Goal: Information Seeking & Learning: Check status

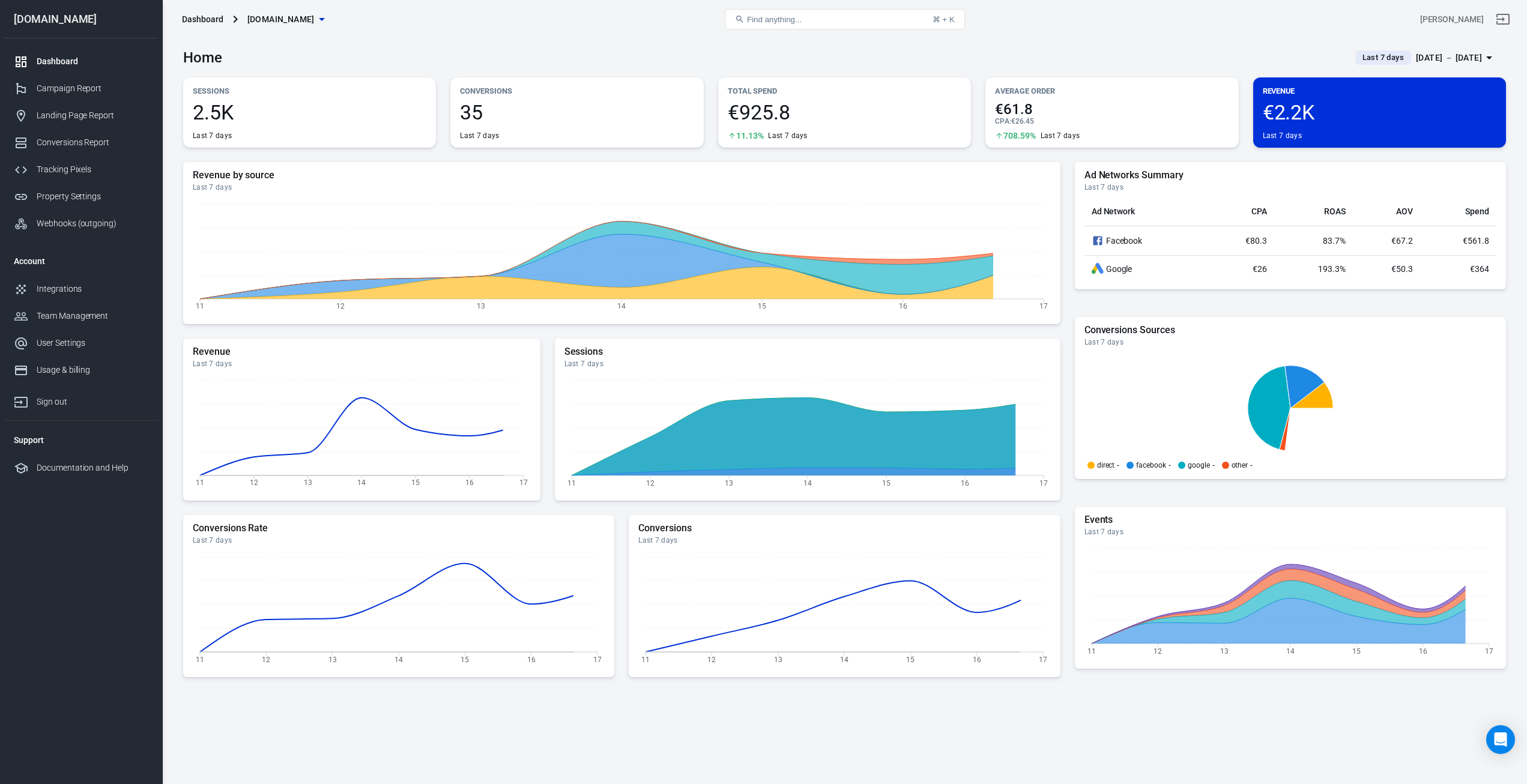
click at [1369, 56] on span "Last 7 days" at bounding box center [1383, 57] width 51 height 12
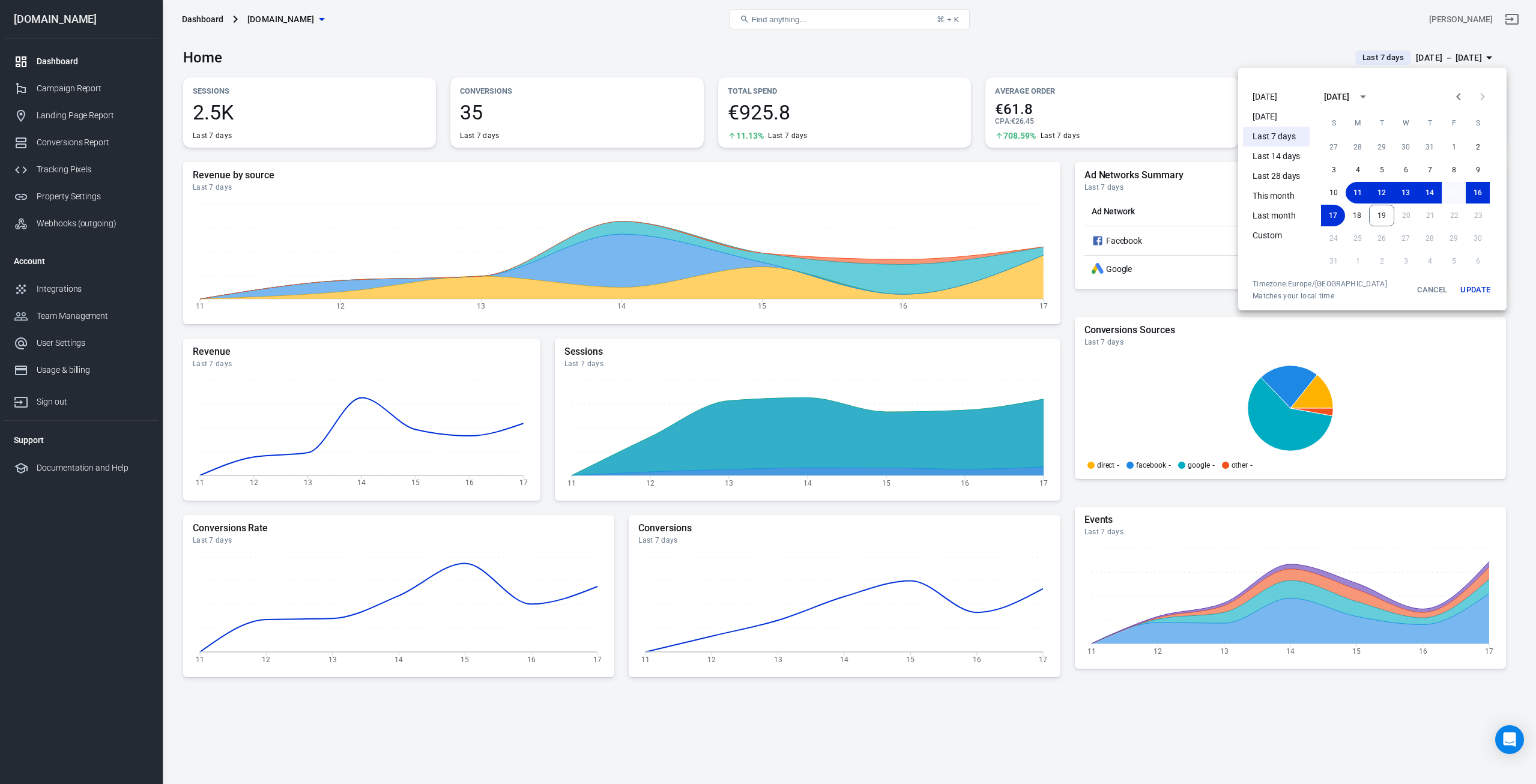
click at [1449, 191] on button "15" at bounding box center [1453, 192] width 24 height 21
click at [1349, 216] on button "18" at bounding box center [1357, 215] width 24 height 21
click at [1477, 290] on button "Update" at bounding box center [1475, 289] width 39 height 21
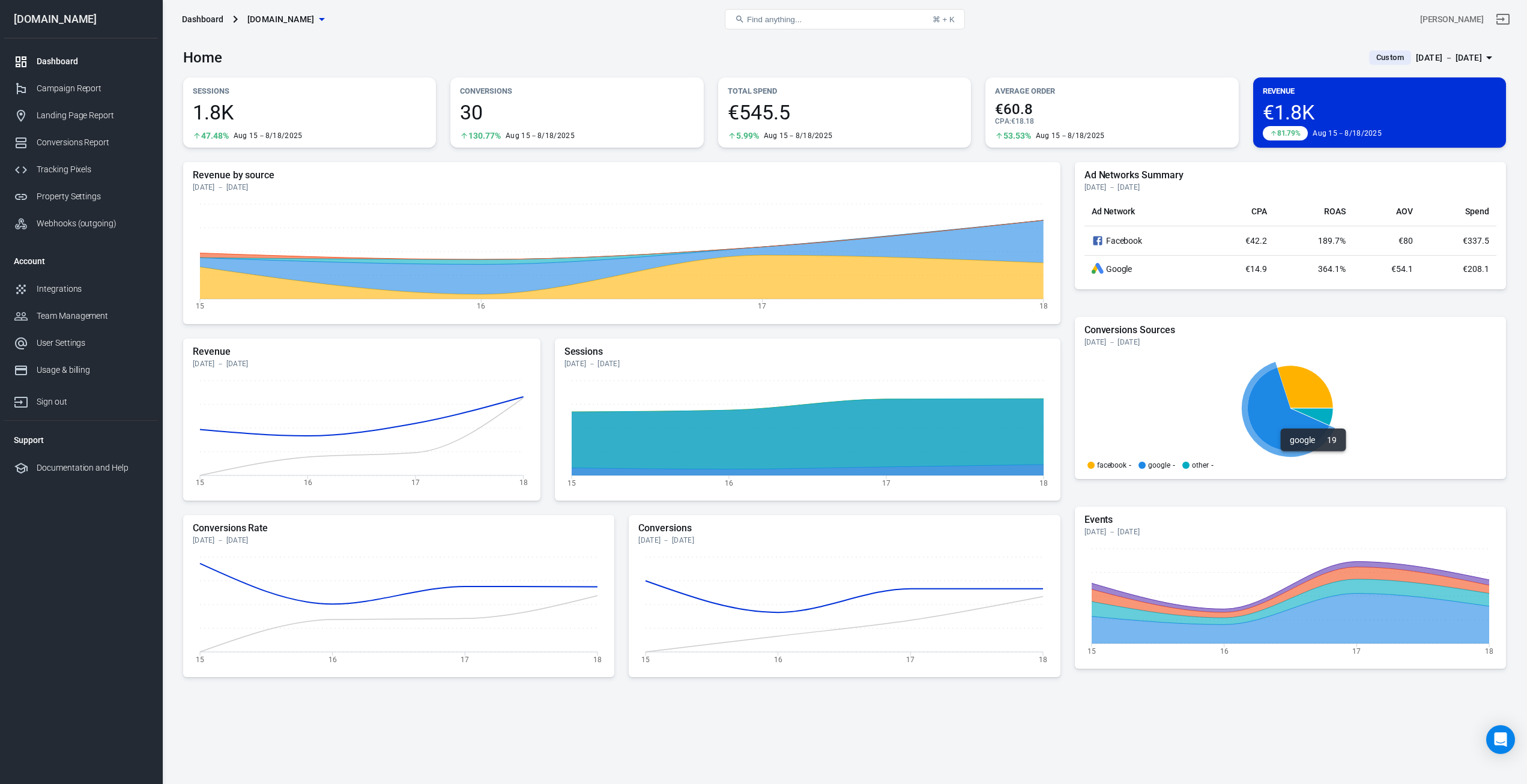
click at [1276, 420] on icon at bounding box center [1288, 409] width 82 height 83
click at [1426, 317] on div "Conversions Sources [DATE] － [DATE] facebook - google - other -" at bounding box center [1290, 398] width 431 height 162
click at [1214, 273] on td "€14.9" at bounding box center [1241, 268] width 67 height 27
click at [64, 86] on div "Campaign Report" at bounding box center [92, 88] width 112 height 13
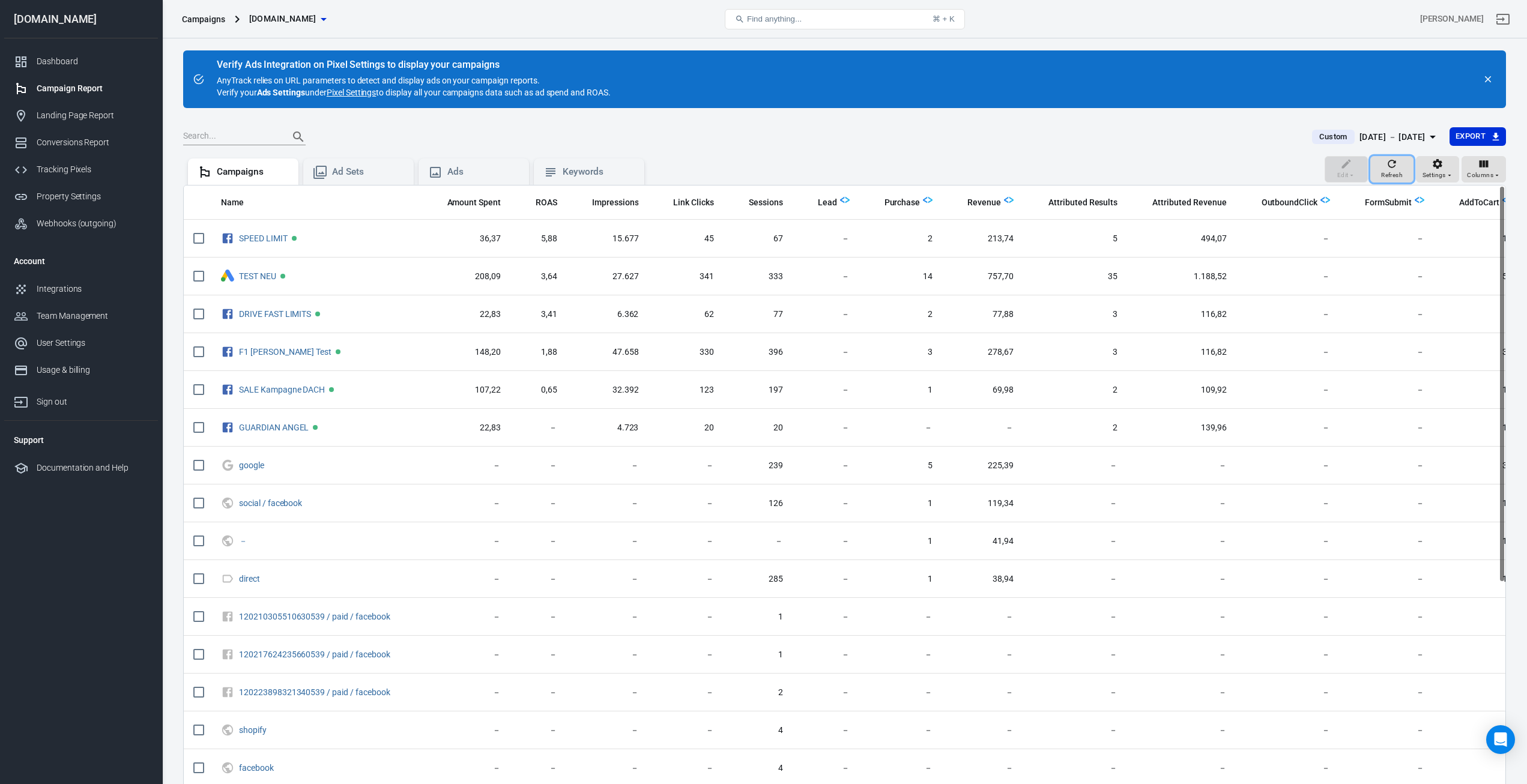
click at [1382, 167] on div "Refresh" at bounding box center [1392, 169] width 21 height 23
drag, startPoint x: 992, startPoint y: 226, endPoint x: 1146, endPoint y: 240, distance: 154.6
click at [1146, 240] on div "The total conversions attributed according to your ad network (Facebook, Google…" at bounding box center [1077, 232] width 180 height 30
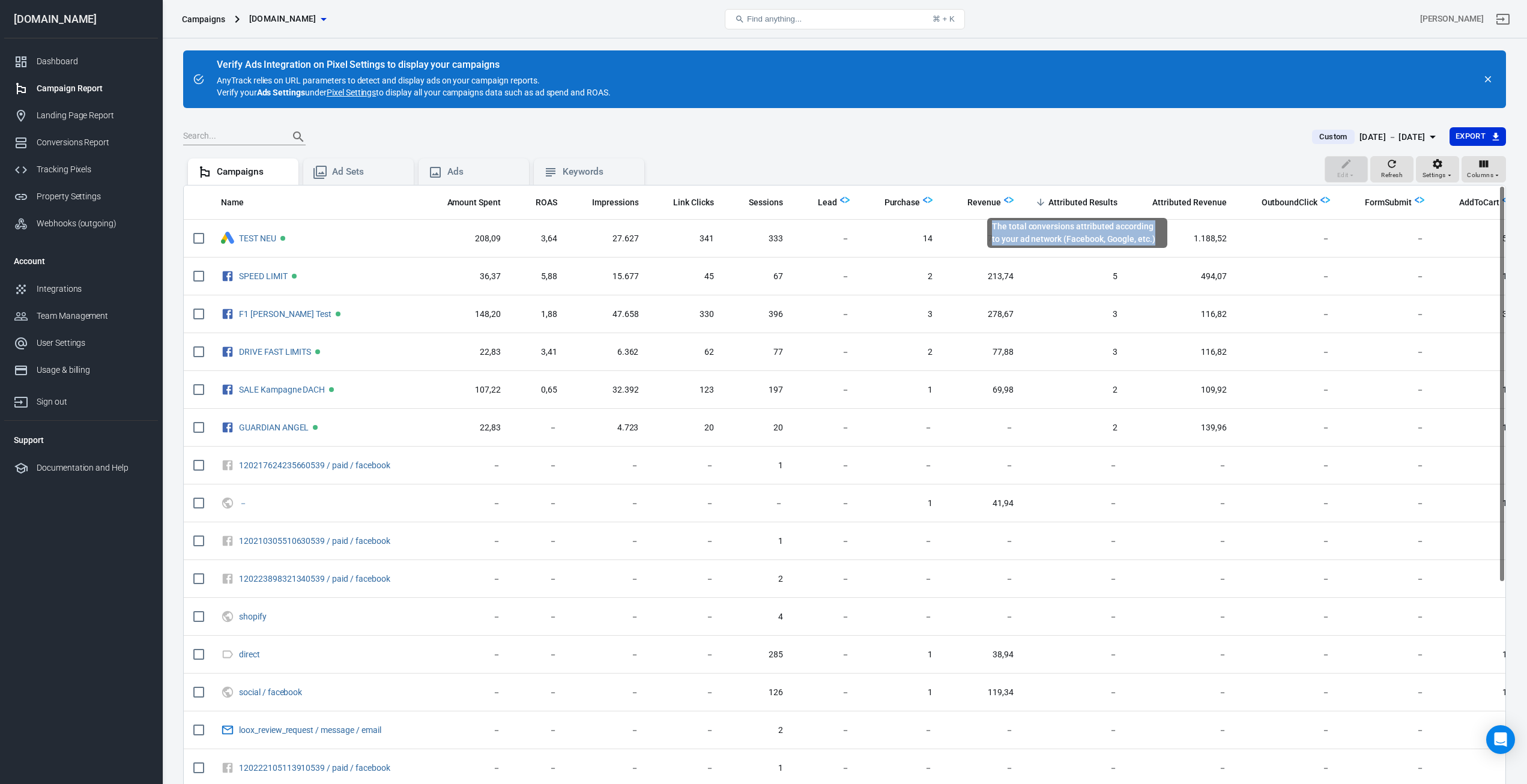
drag, startPoint x: 993, startPoint y: 225, endPoint x: 1148, endPoint y: 242, distance: 155.9
click at [1148, 242] on div "The total conversions attributed according to your ad network (Facebook, Google…" at bounding box center [1077, 232] width 180 height 30
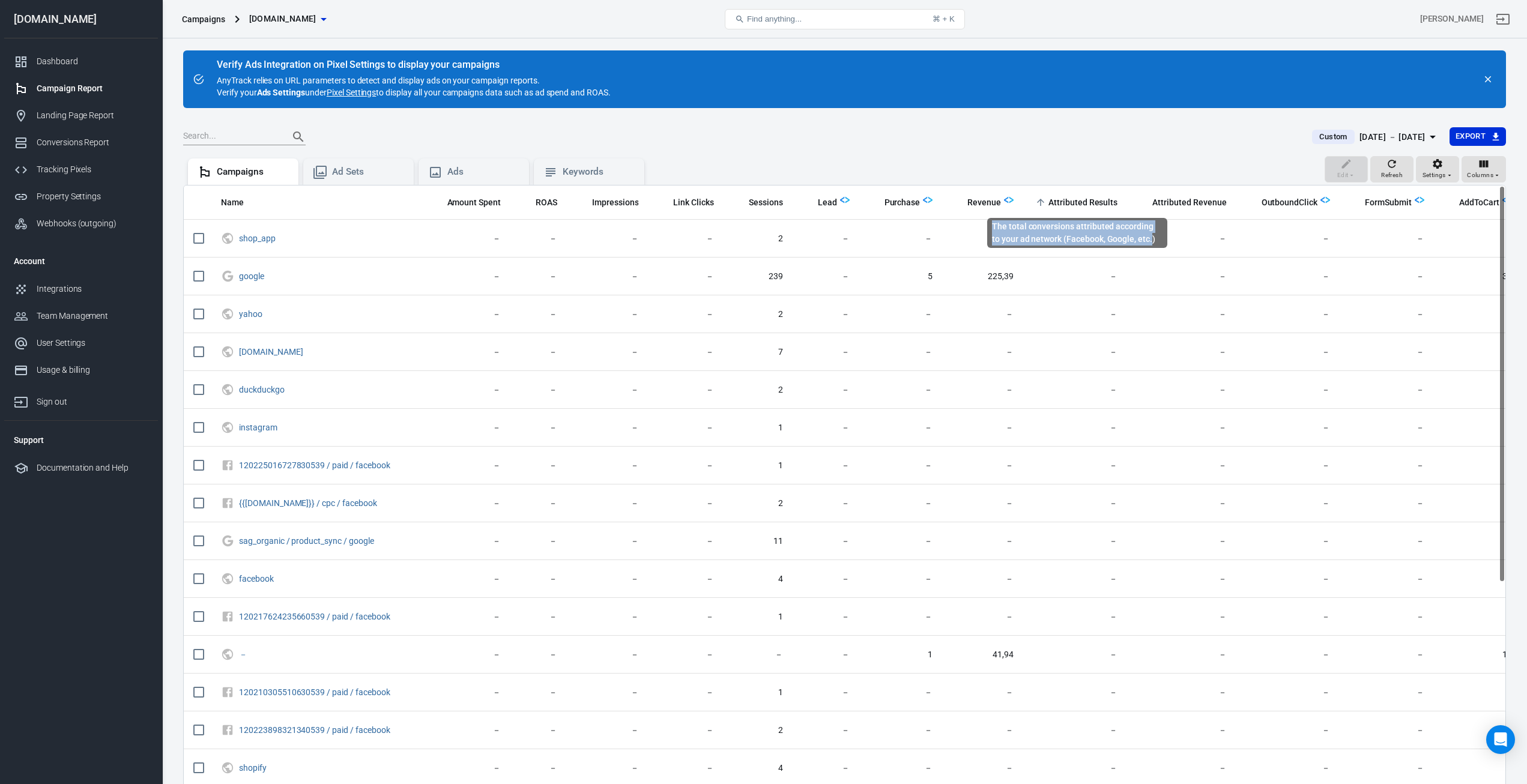
drag, startPoint x: 994, startPoint y: 224, endPoint x: 1143, endPoint y: 239, distance: 149.8
click at [1143, 239] on div "The total conversions attributed according to your ad network (Facebook, Google…" at bounding box center [1077, 232] width 180 height 30
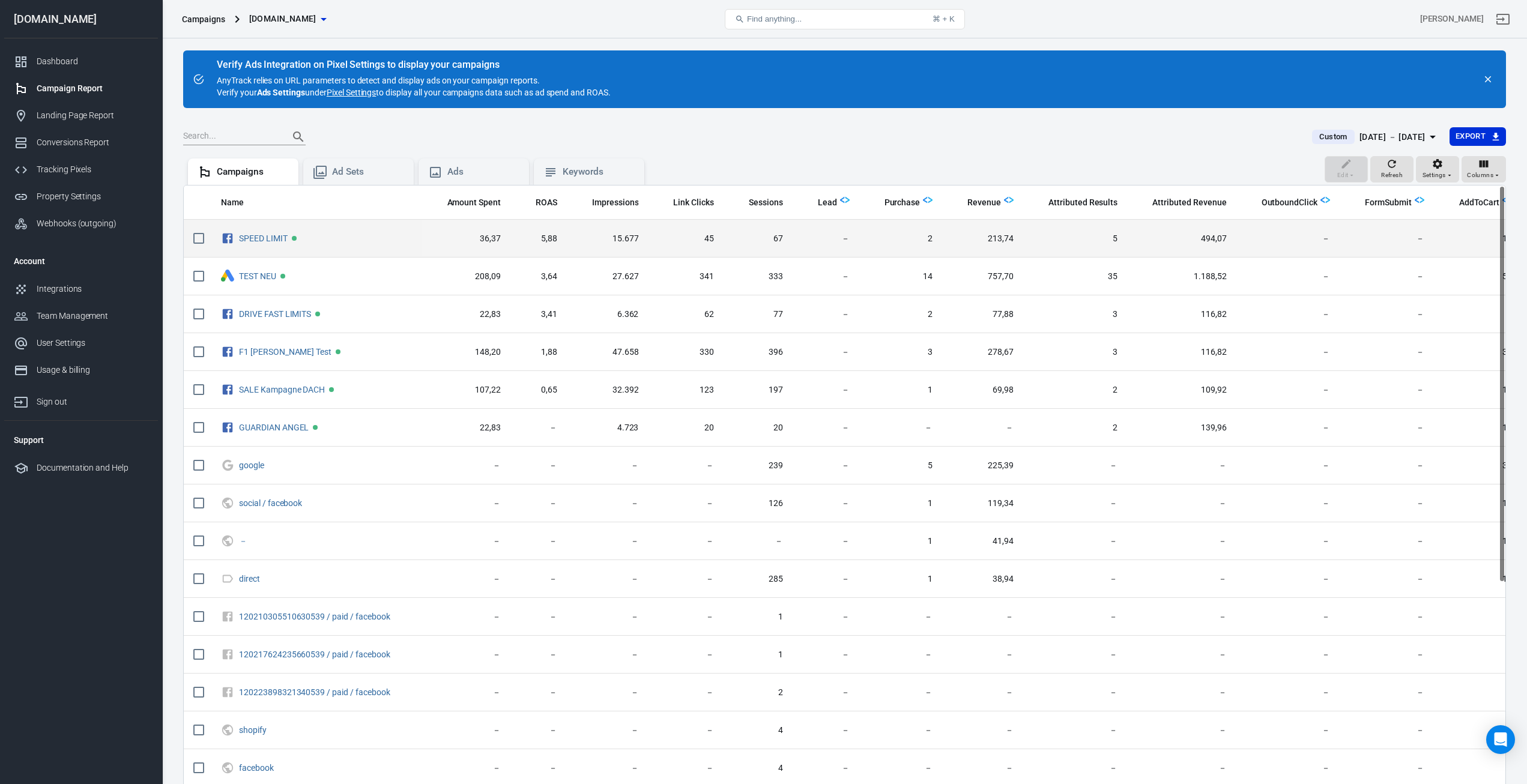
click at [1104, 230] on td "5" at bounding box center [1076, 239] width 104 height 38
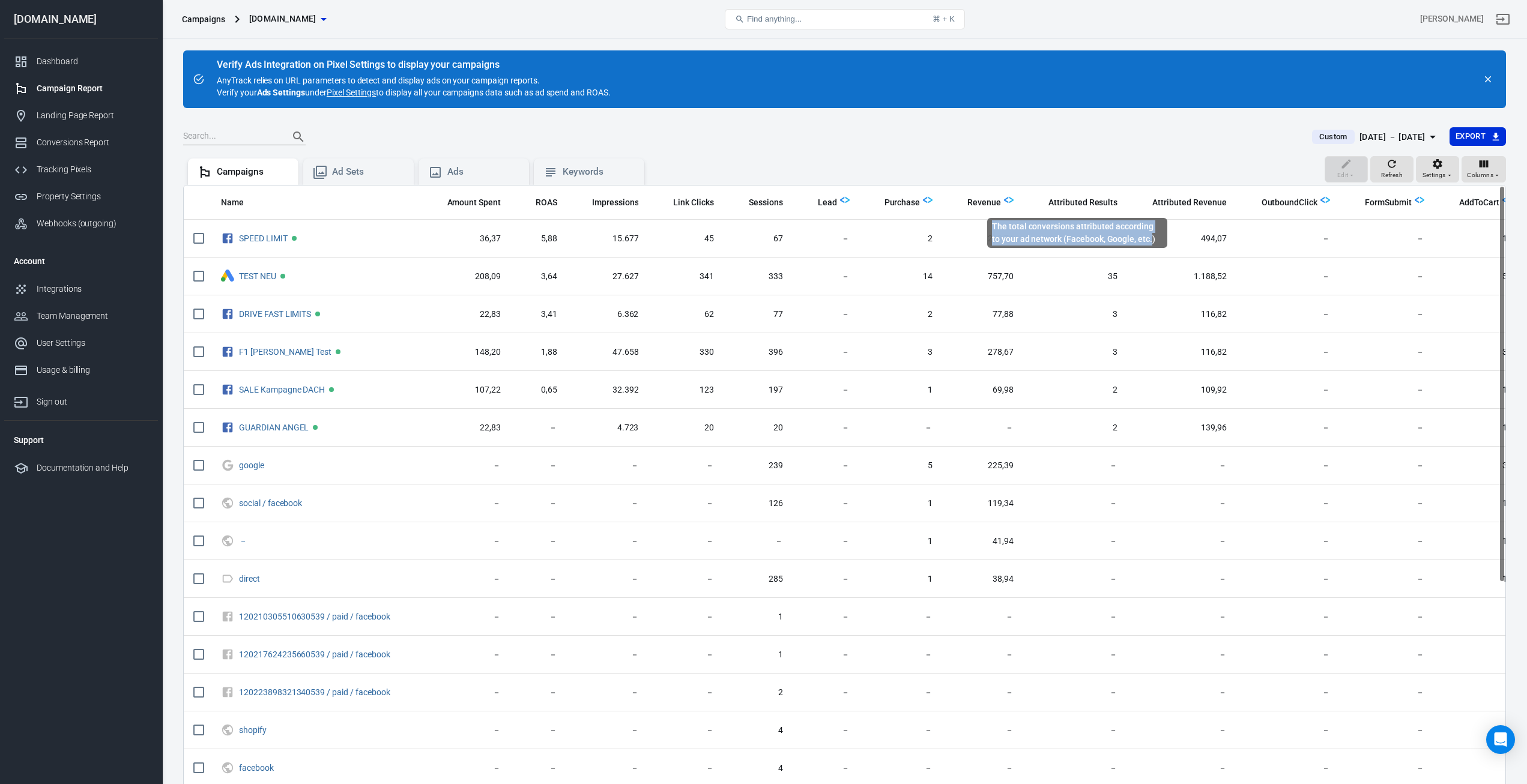
drag, startPoint x: 992, startPoint y: 226, endPoint x: 1142, endPoint y: 237, distance: 150.4
click at [1142, 237] on div "The total conversions attributed according to your ad network (Facebook, Google…" at bounding box center [1077, 232] width 180 height 30
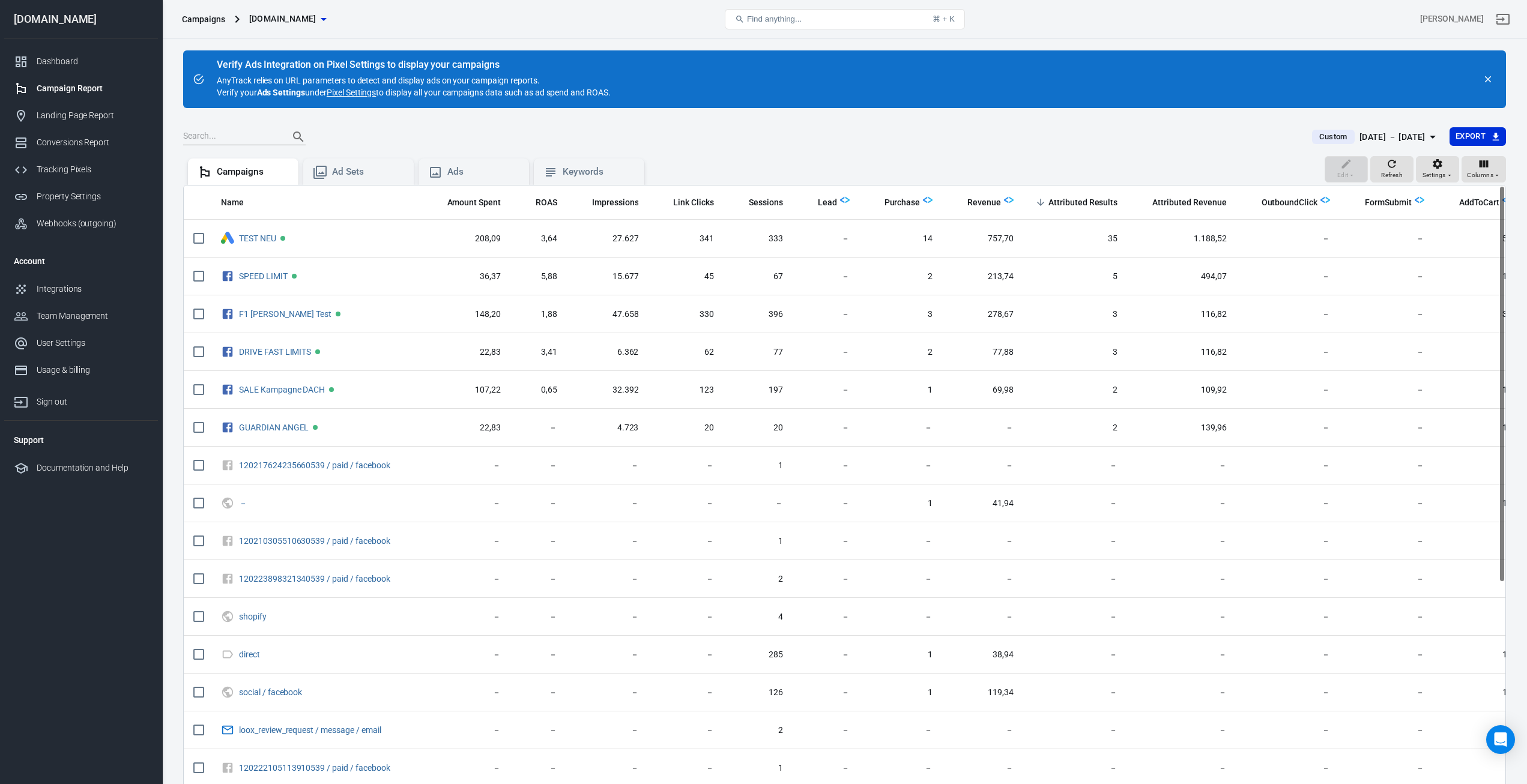
click at [1188, 156] on div "Edit Refresh Settings Columns Campaigns Ad Sets Ads Keywords" at bounding box center [844, 170] width 1323 height 29
drag, startPoint x: 993, startPoint y: 224, endPoint x: 1142, endPoint y: 239, distance: 149.8
click at [1142, 239] on div "The total conversions attributed according to your ad network (Facebook, Google…" at bounding box center [1077, 232] width 180 height 30
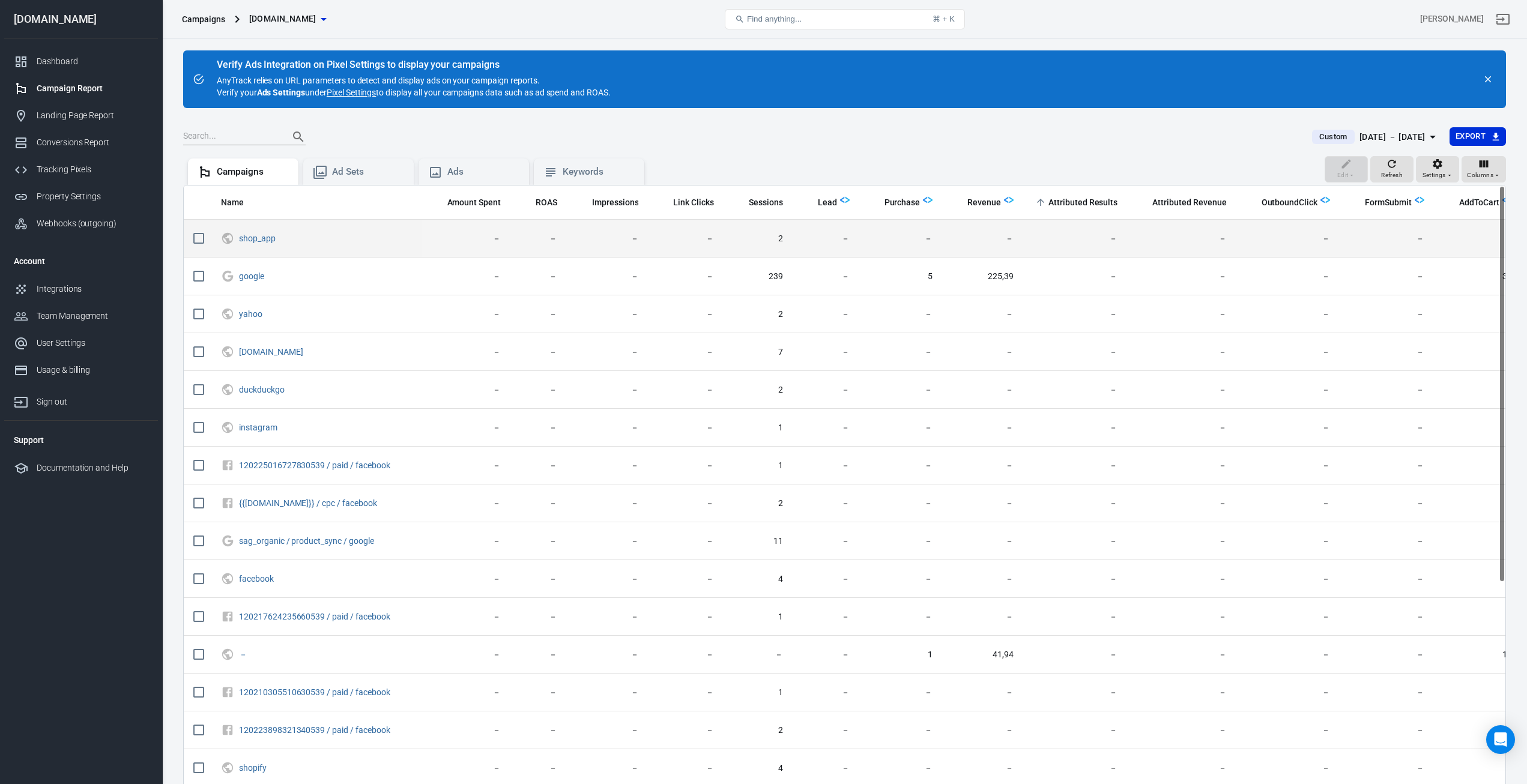
click at [1142, 239] on span "－" at bounding box center [1181, 239] width 89 height 12
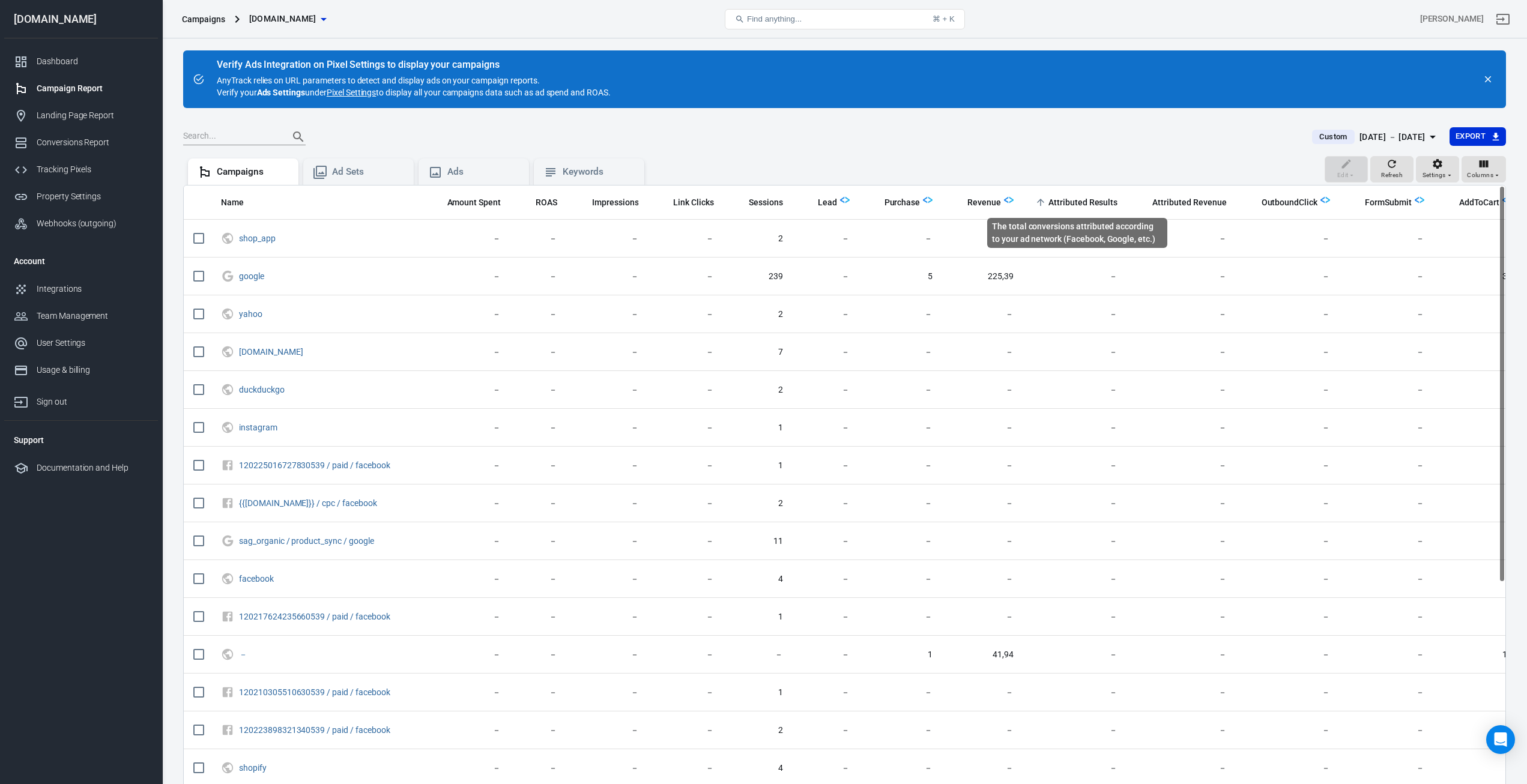
click at [1082, 199] on span "Attributed Results" at bounding box center [1083, 203] width 69 height 12
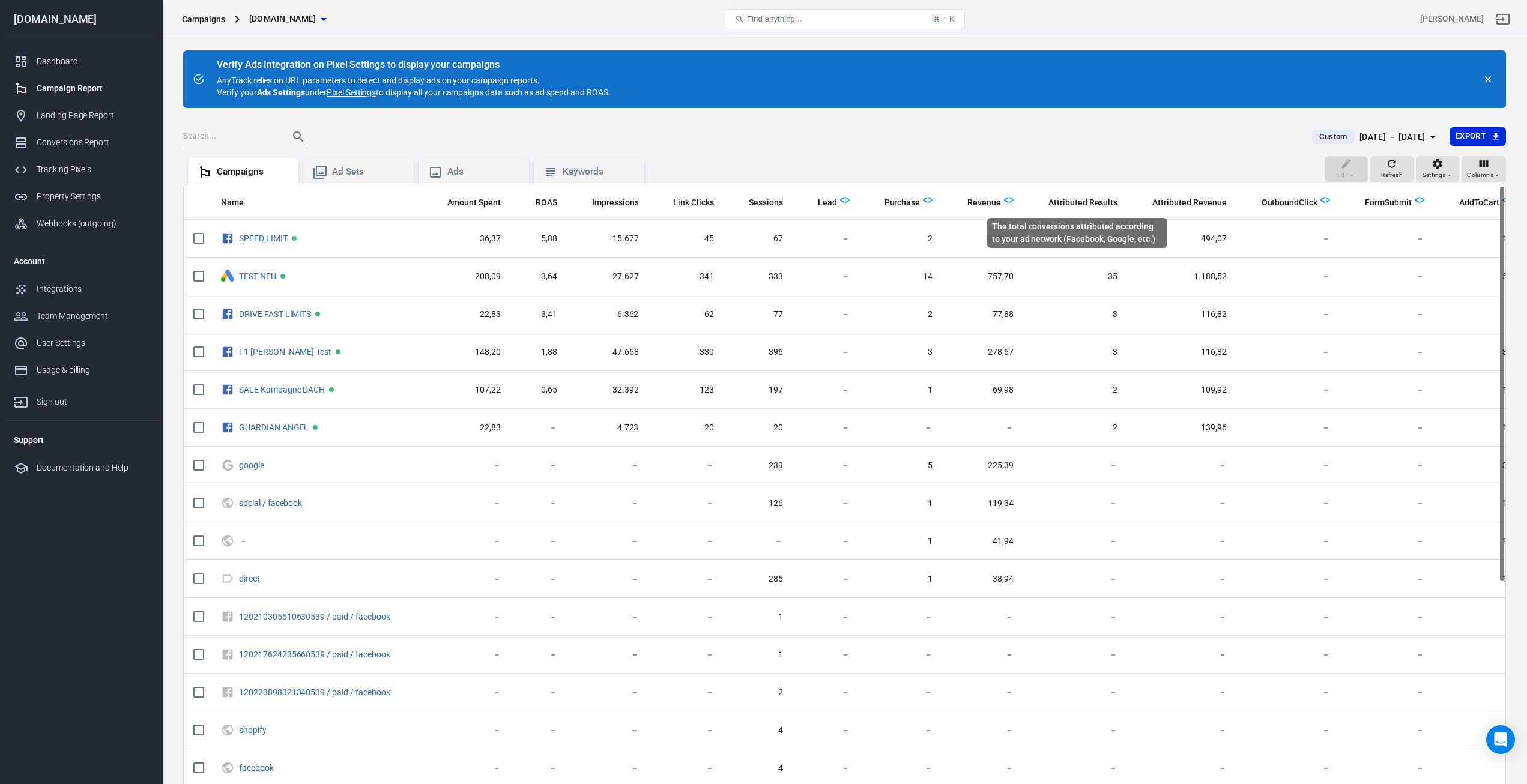
click at [1044, 227] on div "The total conversions attributed according to your ad network (Facebook, Google…" at bounding box center [1077, 232] width 180 height 30
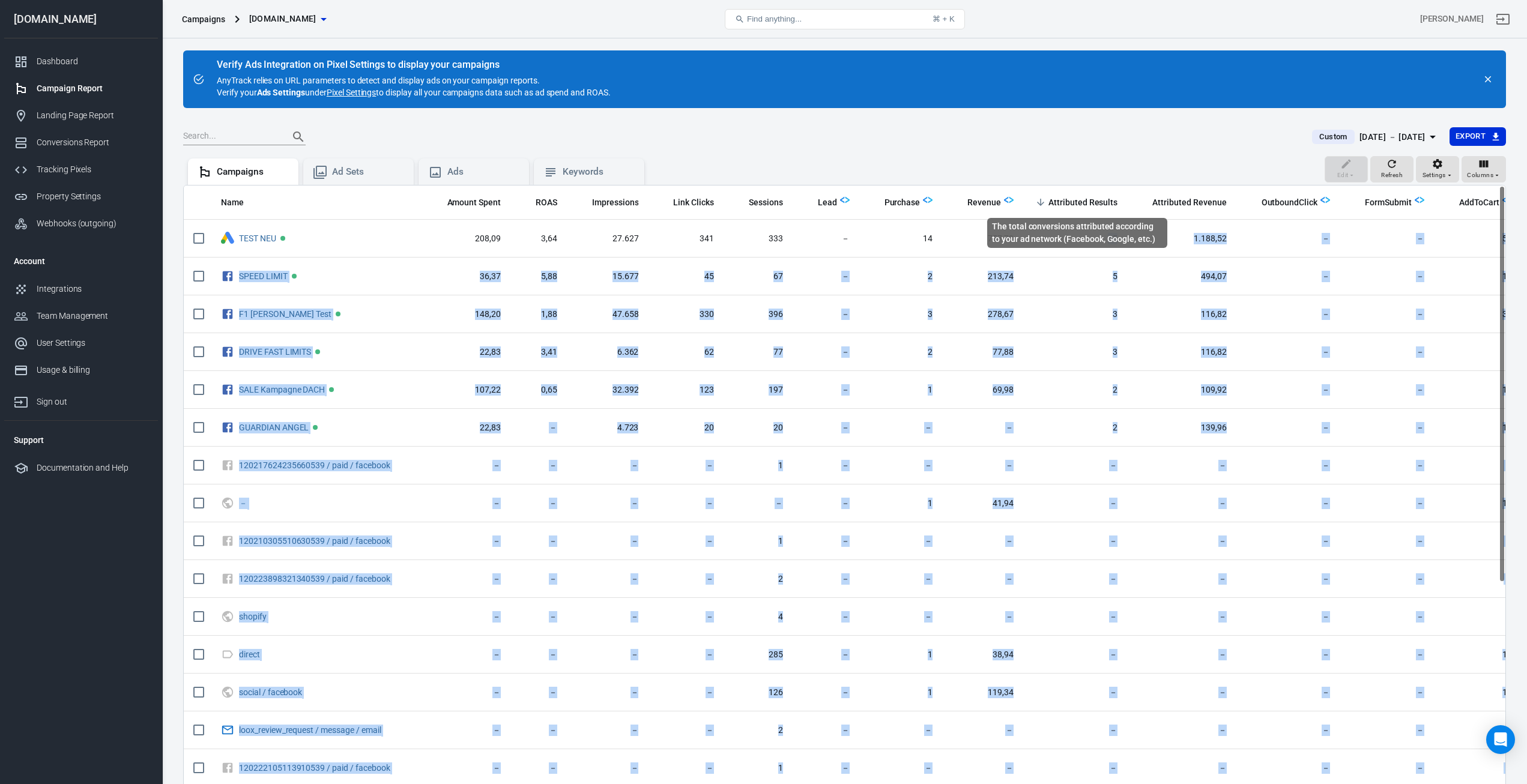
click at [1085, 195] on span "Attributed Results" at bounding box center [1083, 202] width 69 height 15
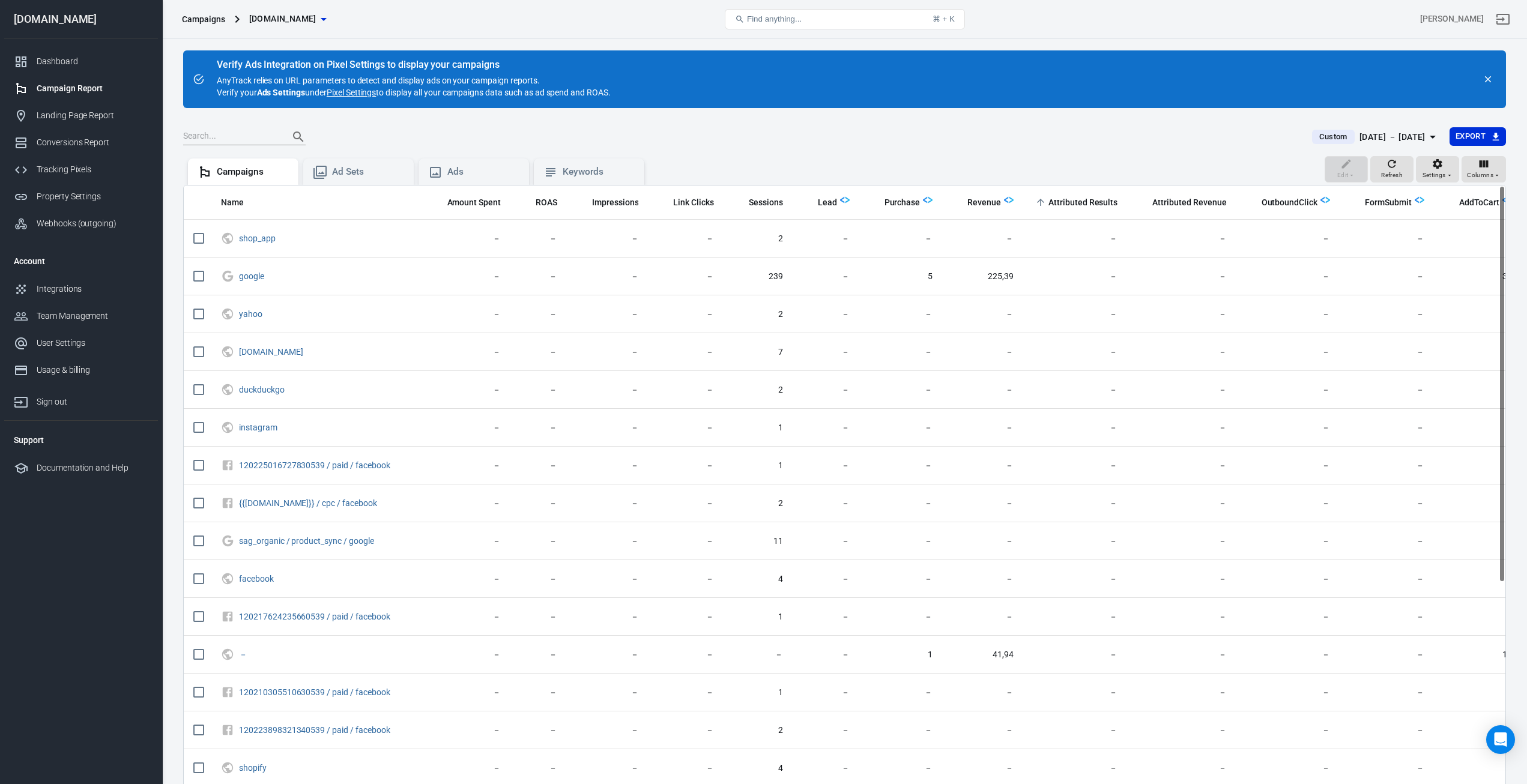
click at [1092, 153] on div "Custom [DATE] － [DATE] Export" at bounding box center [844, 142] width 1323 height 29
click at [1059, 199] on span "Attributed Results" at bounding box center [1083, 203] width 69 height 12
